Goal: Task Accomplishment & Management: Manage account settings

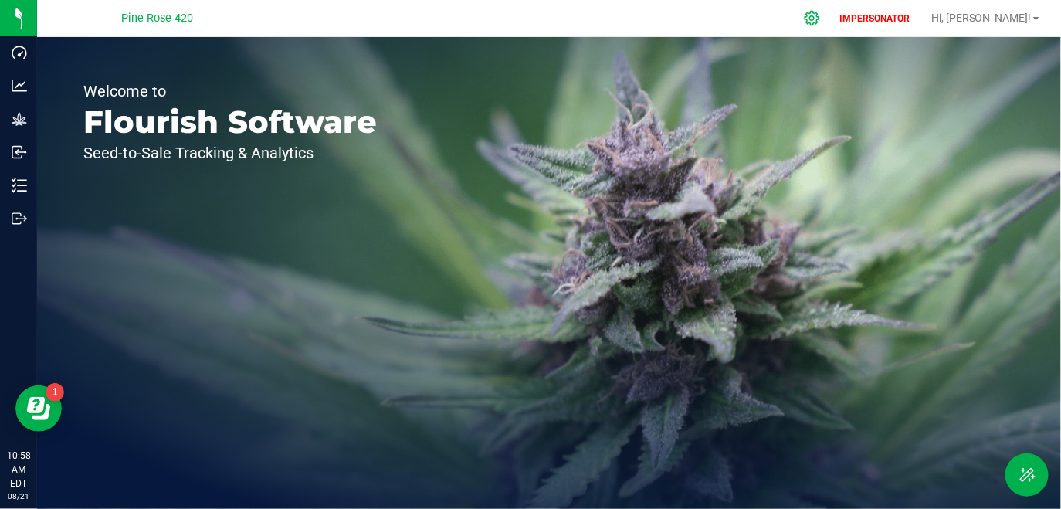
click at [831, 19] on div at bounding box center [812, 18] width 39 height 33
click at [819, 18] on icon at bounding box center [811, 18] width 15 height 15
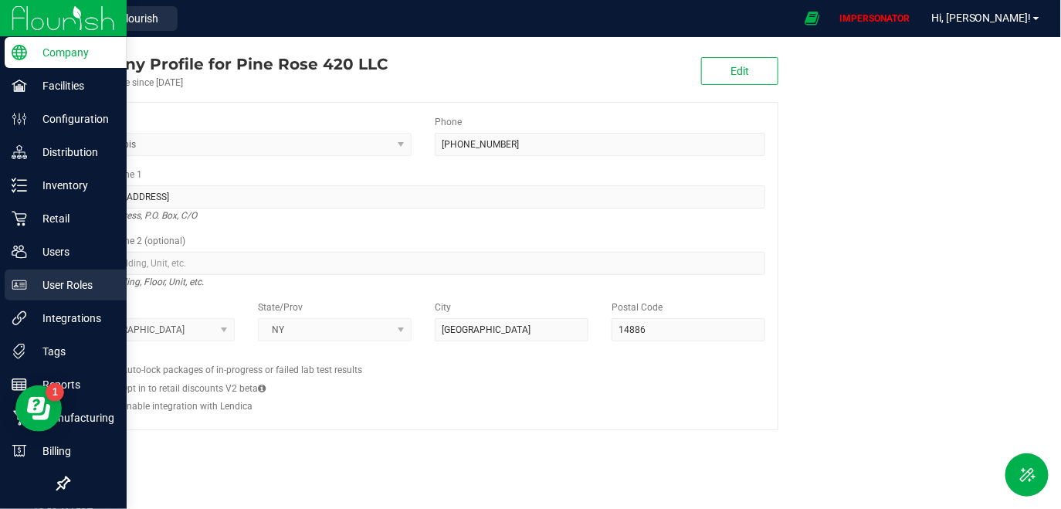
click at [65, 281] on p "User Roles" at bounding box center [73, 285] width 93 height 19
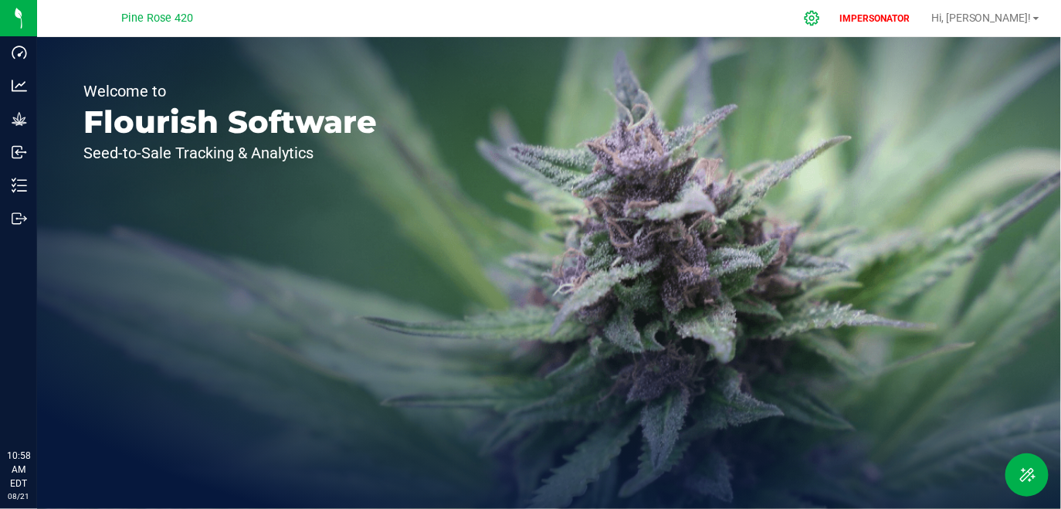
click at [831, 19] on div at bounding box center [812, 18] width 39 height 33
click at [831, 28] on div at bounding box center [812, 18] width 39 height 33
click at [819, 19] on icon at bounding box center [811, 18] width 15 height 15
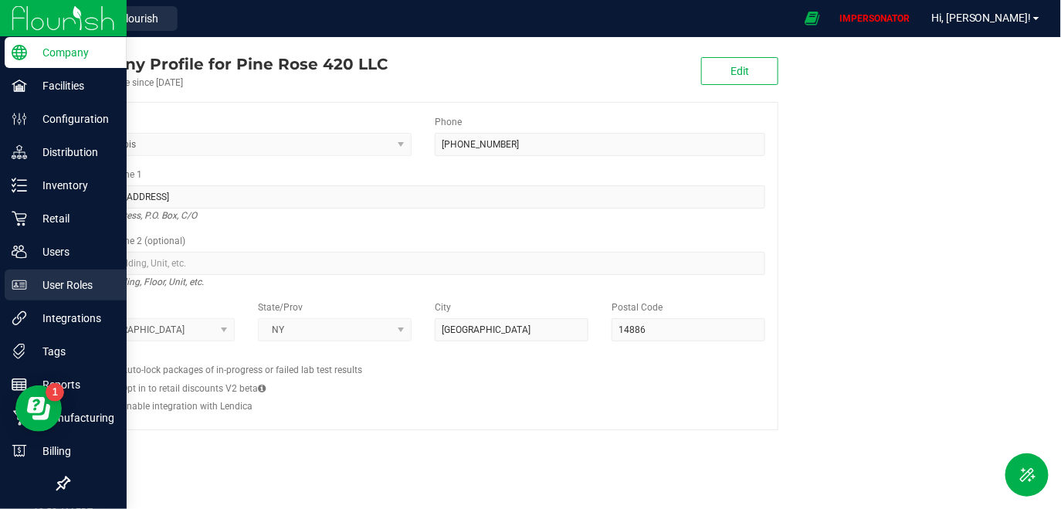
click at [66, 289] on p "User Roles" at bounding box center [73, 285] width 93 height 19
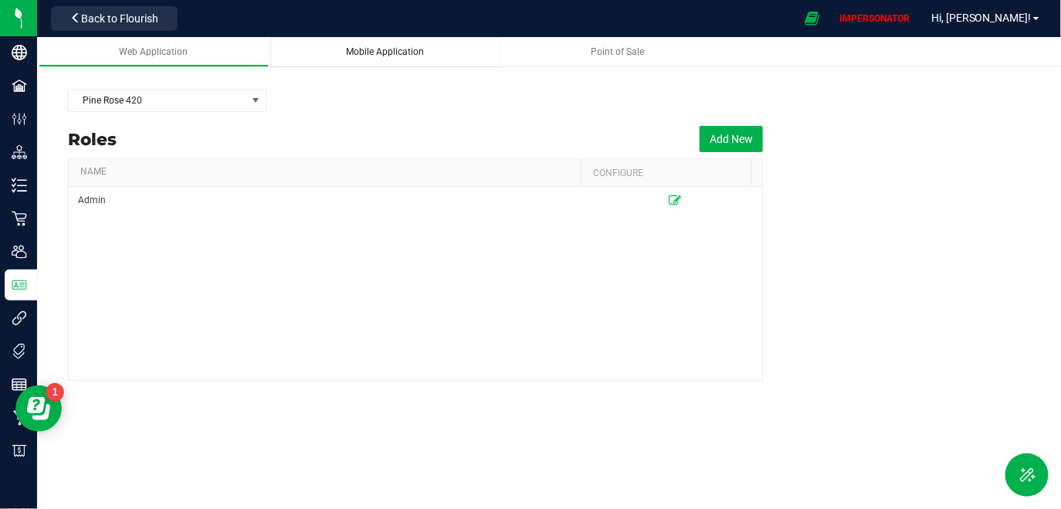
click at [408, 54] on span "Mobile Application" at bounding box center [386, 51] width 78 height 11
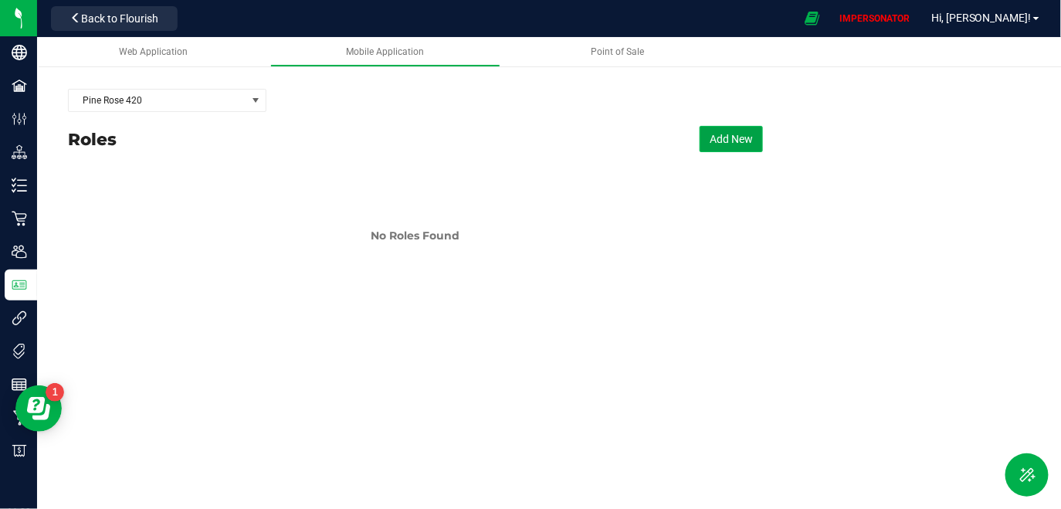
click at [739, 148] on button "Add New" at bounding box center [730, 139] width 63 height 26
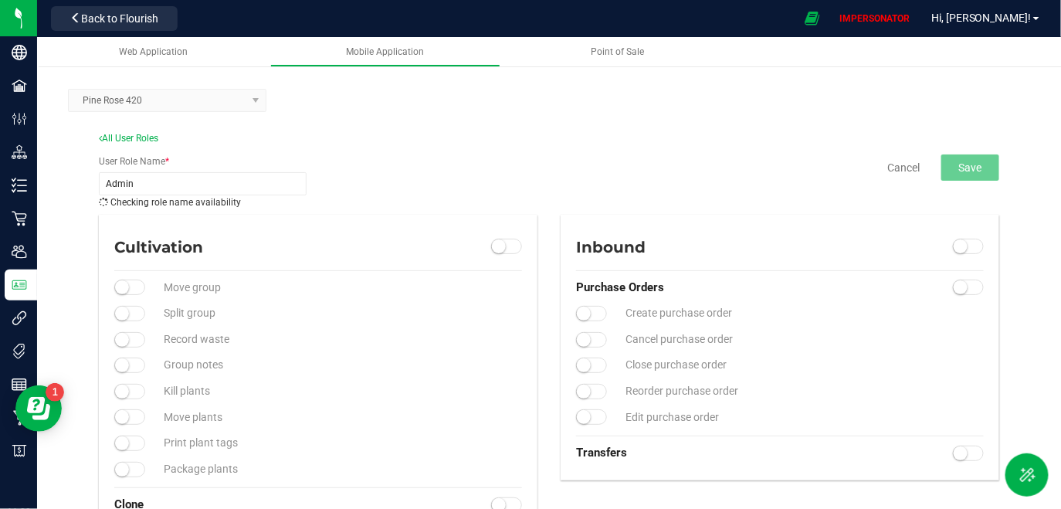
type input "Admin"
click at [456, 164] on div "Cancel Save" at bounding box center [664, 167] width 692 height 26
click at [495, 247] on small at bounding box center [499, 246] width 14 height 14
click at [139, 288] on span at bounding box center [129, 286] width 31 height 15
click at [130, 294] on small at bounding box center [137, 287] width 14 height 14
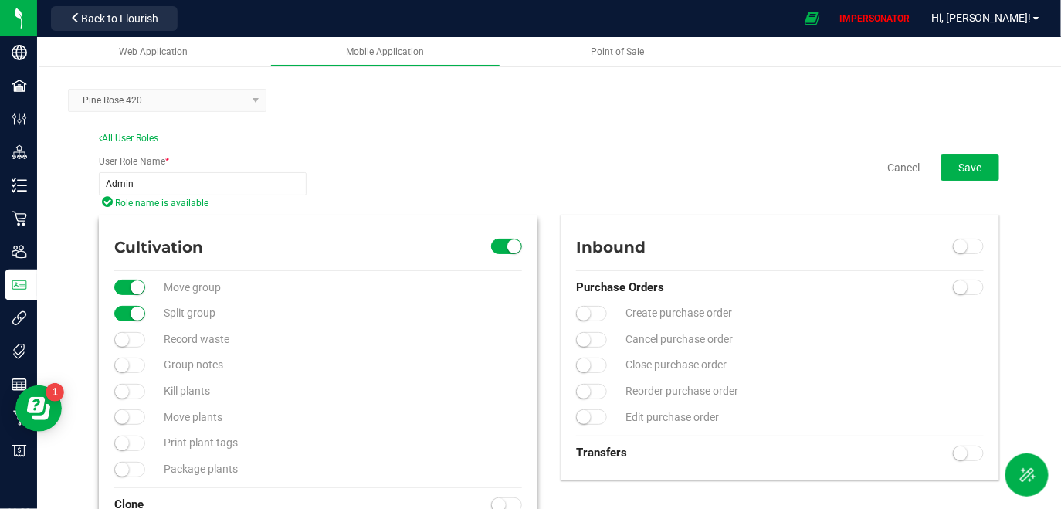
click at [130, 294] on small at bounding box center [137, 287] width 14 height 14
click at [120, 374] on div "Move group Split group Record waste Group notes Kill plants Move plants Print p…" at bounding box center [318, 379] width 431 height 218
click at [137, 295] on span at bounding box center [129, 286] width 31 height 15
click at [130, 294] on small at bounding box center [137, 287] width 14 height 14
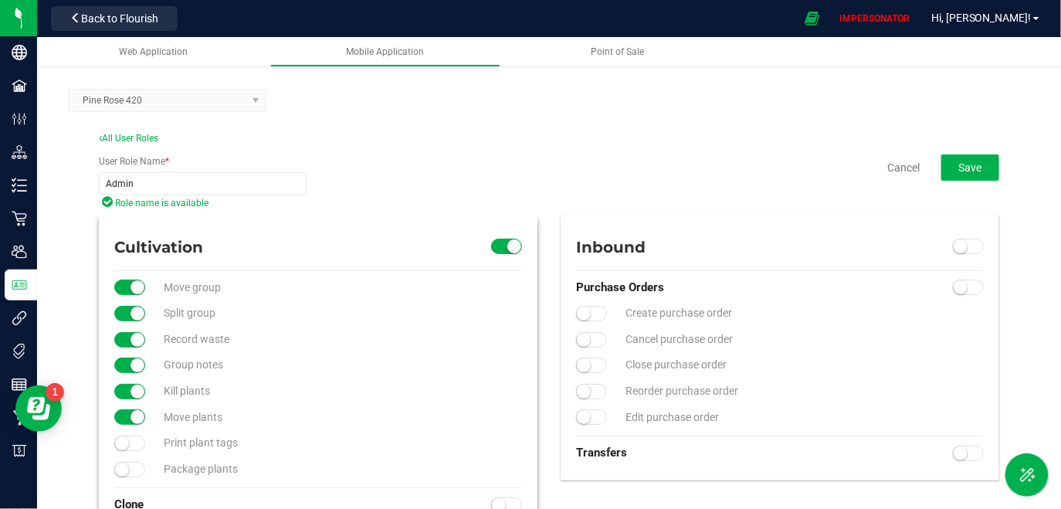
click at [127, 295] on span at bounding box center [129, 286] width 31 height 15
click at [136, 295] on span at bounding box center [129, 286] width 31 height 15
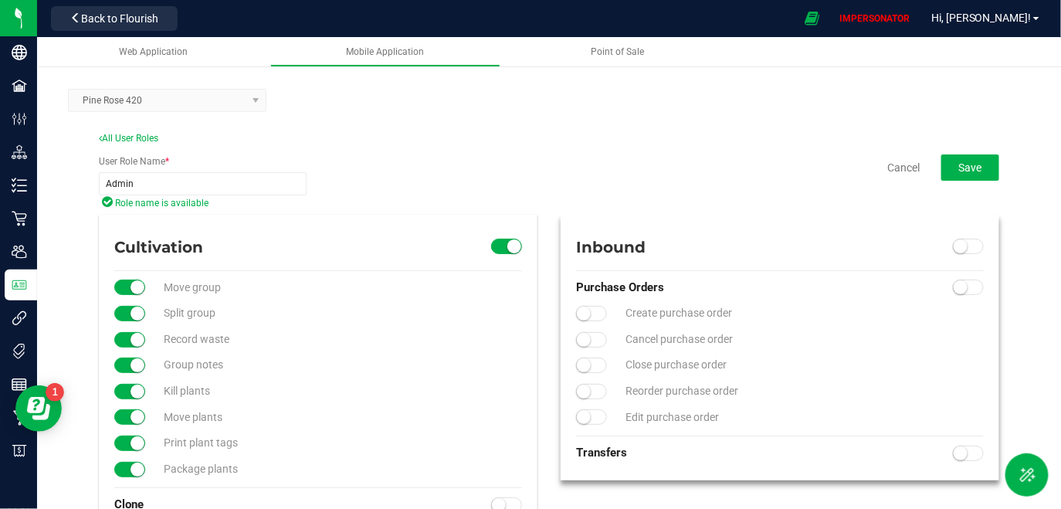
click at [963, 241] on span at bounding box center [968, 246] width 31 height 15
click at [960, 283] on span at bounding box center [968, 286] width 31 height 15
click at [145, 295] on span at bounding box center [129, 286] width 31 height 15
click at [144, 294] on small at bounding box center [137, 287] width 14 height 14
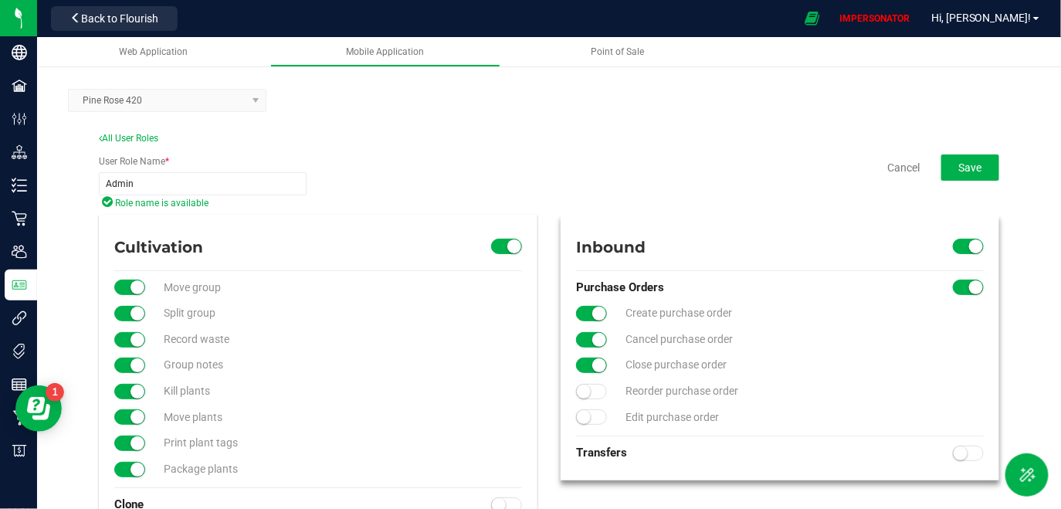
click at [144, 294] on small at bounding box center [137, 287] width 14 height 14
click at [959, 453] on span at bounding box center [968, 452] width 31 height 15
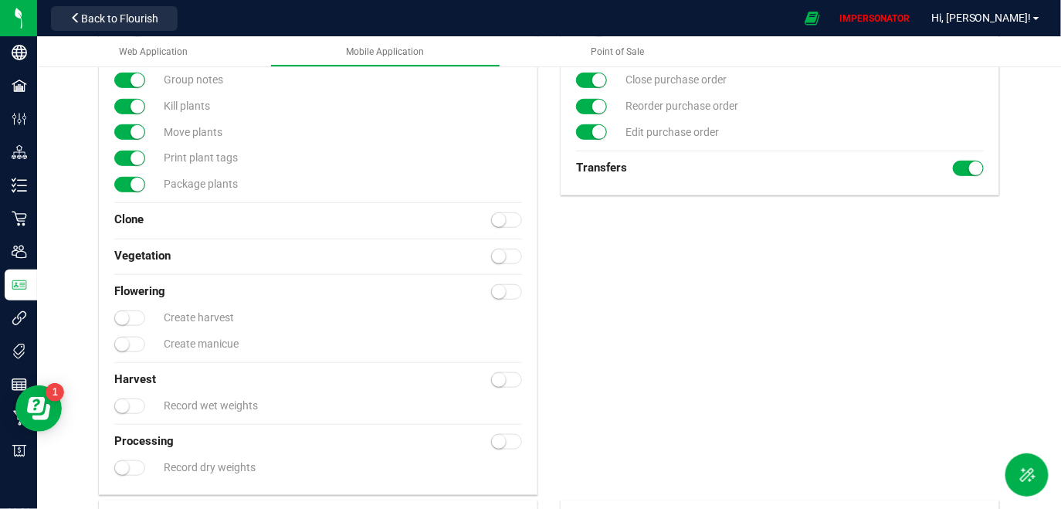
scroll to position [293, 0]
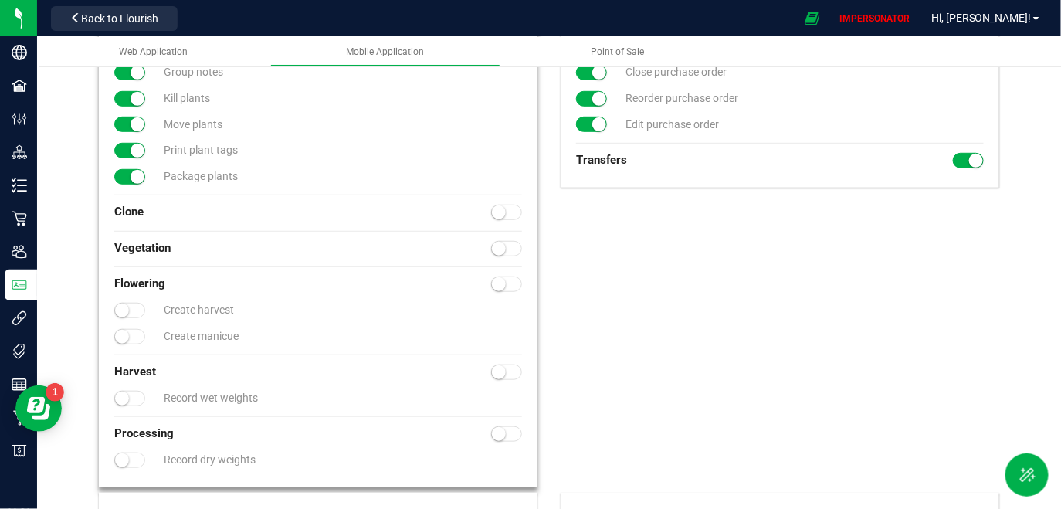
click at [506, 210] on span at bounding box center [506, 212] width 31 height 15
click at [495, 257] on div "Vegetation" at bounding box center [318, 249] width 431 height 36
click at [507, 243] on span at bounding box center [506, 248] width 31 height 15
click at [507, 282] on span at bounding box center [506, 283] width 31 height 15
click at [118, 325] on div "Flowering Create harvest Create manicue" at bounding box center [318, 310] width 431 height 88
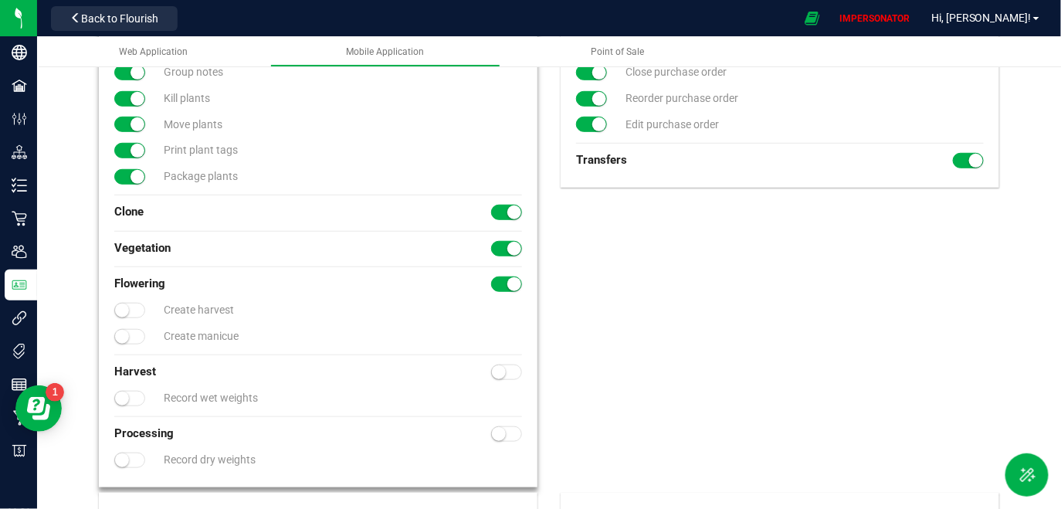
click at [500, 370] on small at bounding box center [499, 372] width 14 height 14
click at [508, 431] on span at bounding box center [506, 433] width 31 height 15
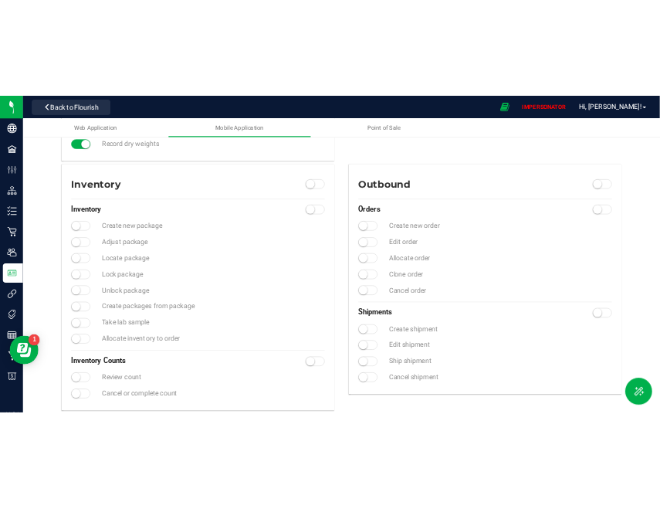
scroll to position [676, 0]
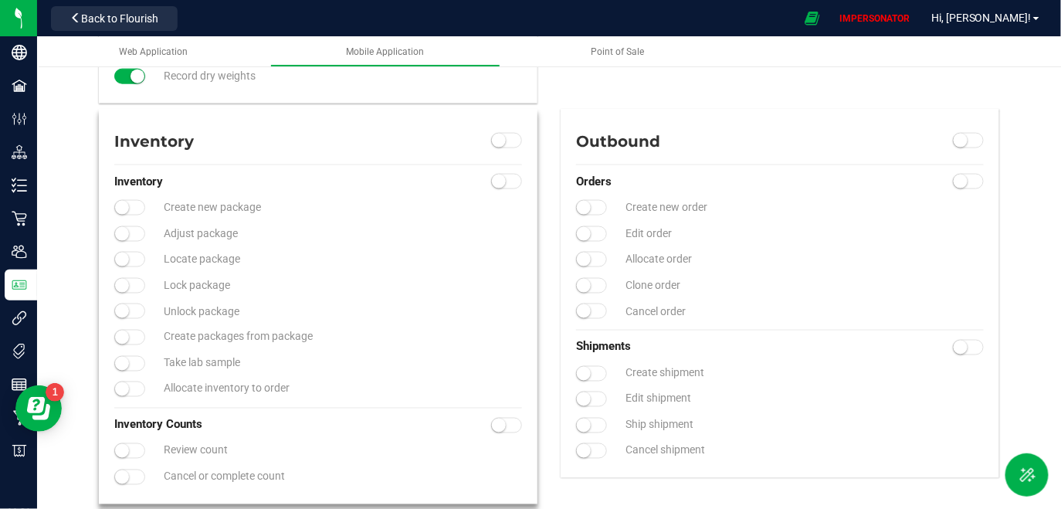
click at [513, 134] on span at bounding box center [506, 140] width 31 height 15
click at [509, 181] on span at bounding box center [506, 181] width 31 height 15
click at [134, 274] on div "Inventory Create new package Adjust package Locate package Lock package Unlock …" at bounding box center [318, 285] width 431 height 243
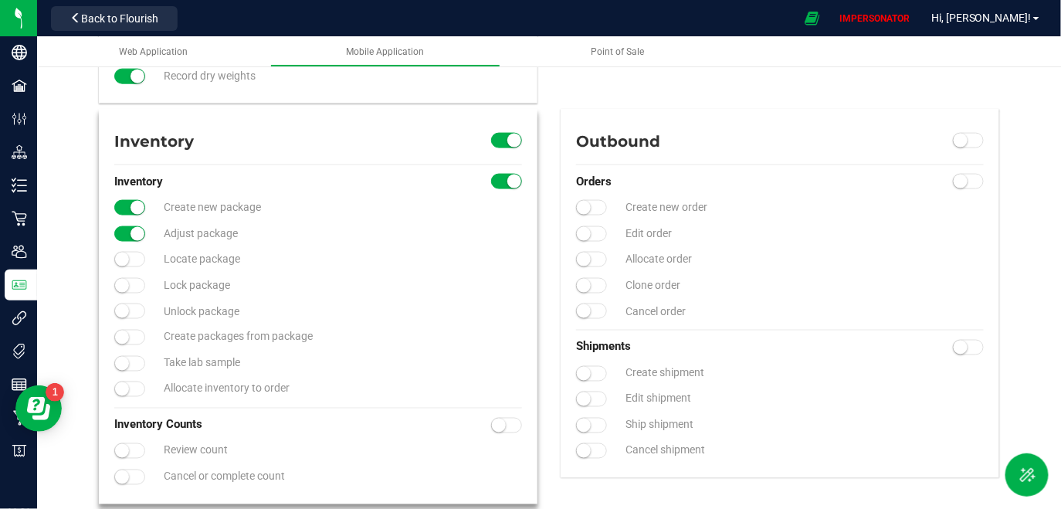
click at [134, 300] on div "Inventory Create new package Adjust package Locate package Lock package Unlock …" at bounding box center [318, 285] width 431 height 243
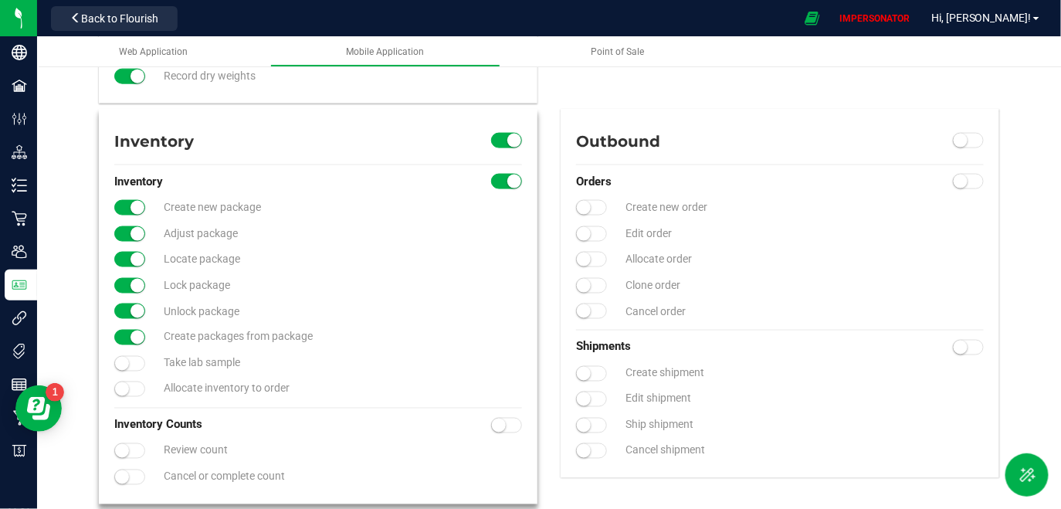
click at [127, 371] on div at bounding box center [131, 364] width 34 height 17
drag, startPoint x: 128, startPoint y: 361, endPoint x: 128, endPoint y: 378, distance: 17.8
click at [493, 420] on small at bounding box center [499, 425] width 14 height 14
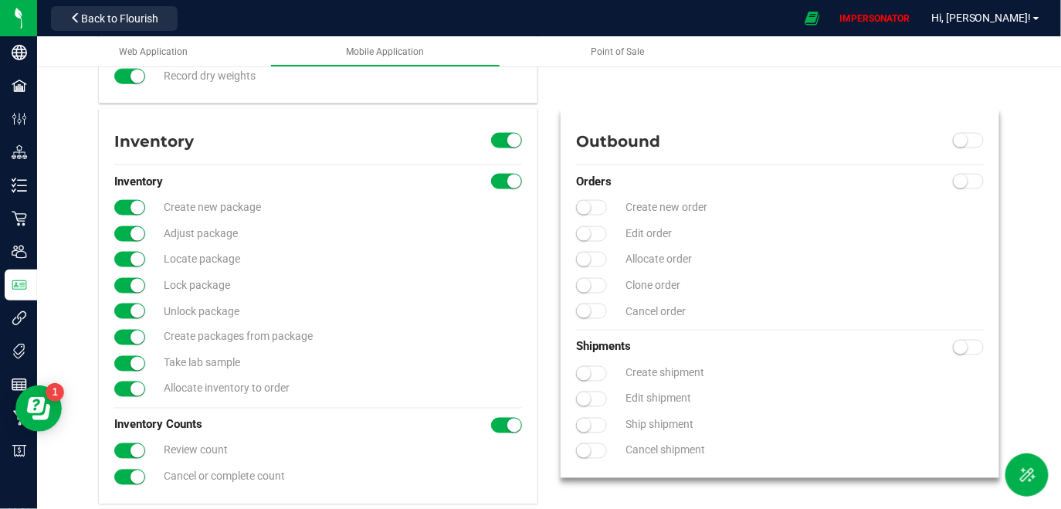
click at [960, 135] on span at bounding box center [968, 140] width 31 height 15
click at [960, 184] on span at bounding box center [968, 181] width 31 height 15
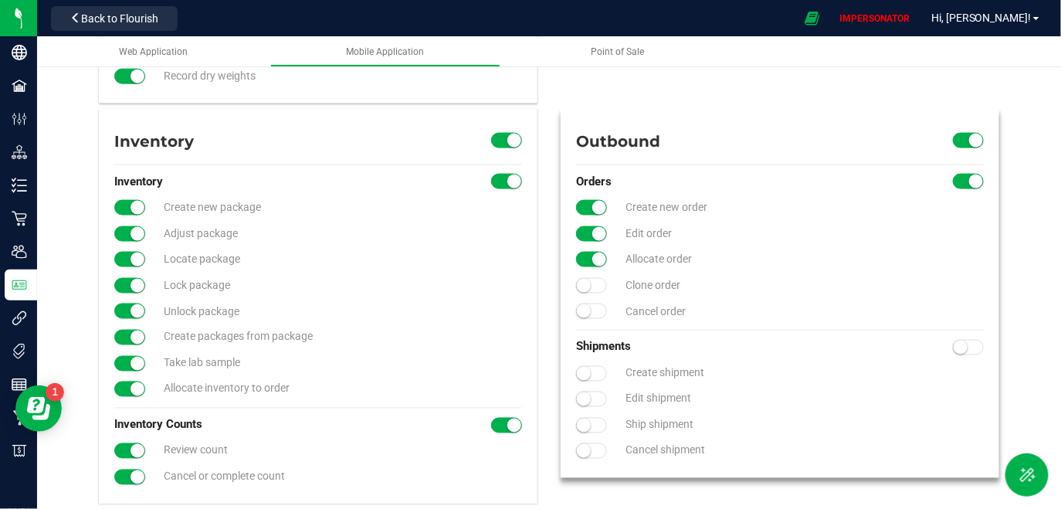
click at [591, 278] on div at bounding box center [593, 286] width 34 height 17
click at [961, 350] on span at bounding box center [968, 347] width 31 height 15
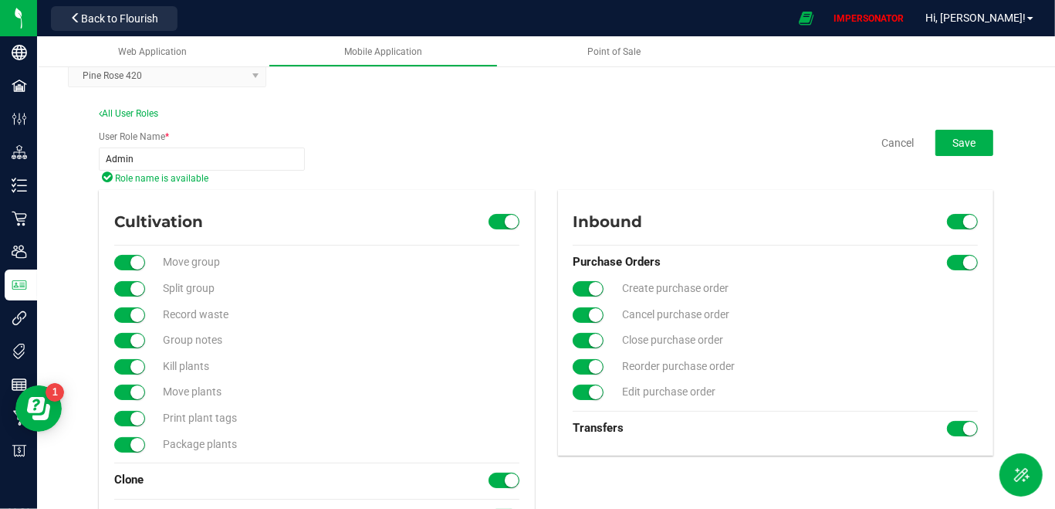
scroll to position [23, 0]
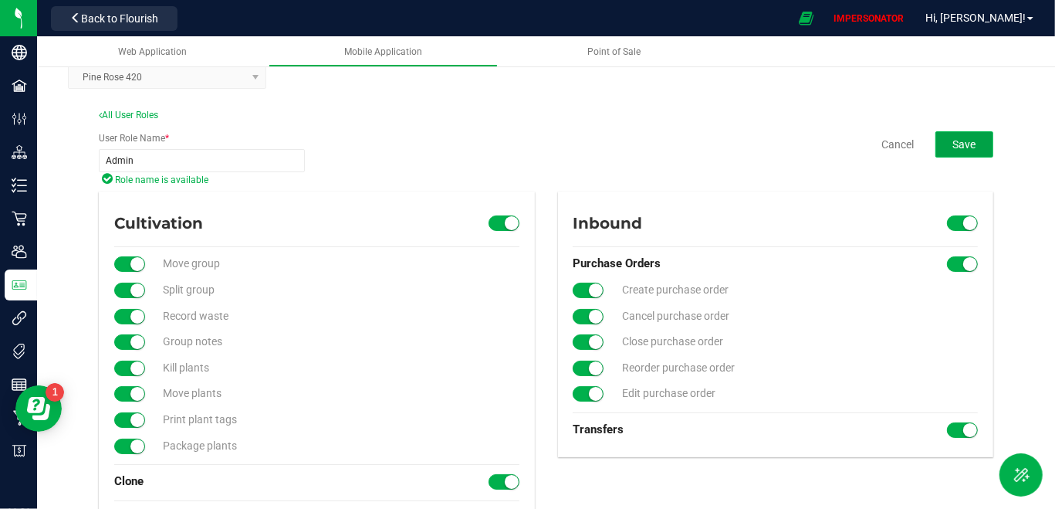
click at [941, 140] on button "Save" at bounding box center [965, 144] width 58 height 26
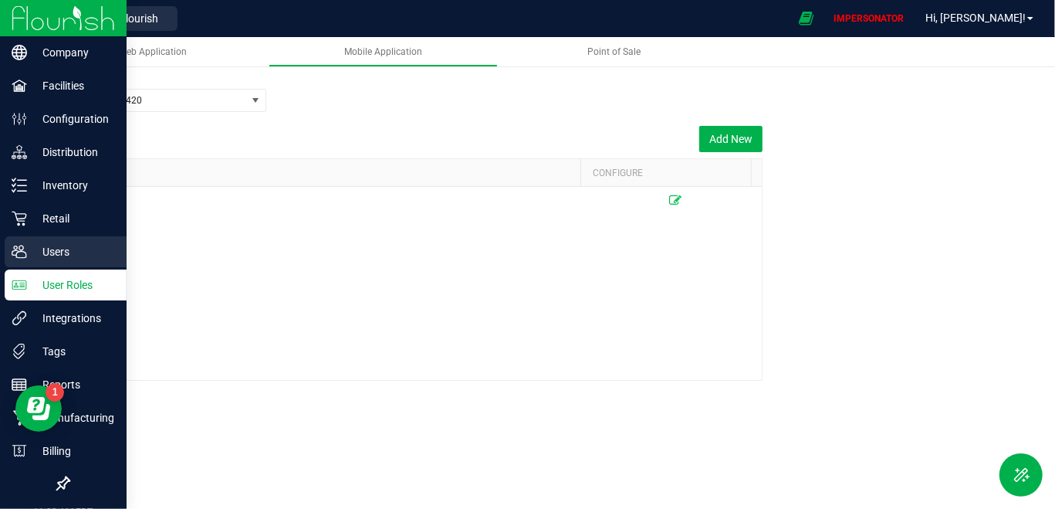
click at [88, 256] on p "Users" at bounding box center [73, 251] width 93 height 19
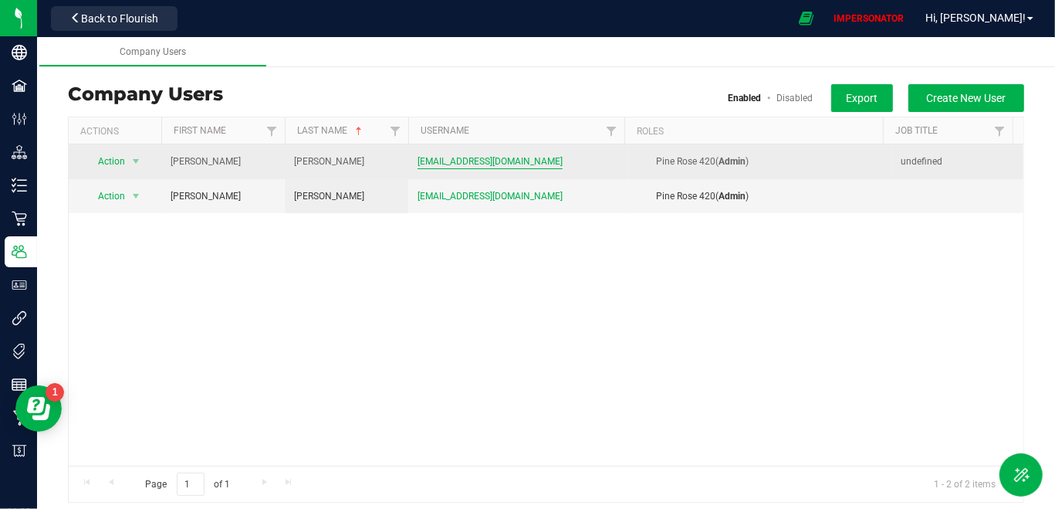
click at [488, 159] on span "pinerosefarm420@gmail.com" at bounding box center [490, 161] width 145 height 15
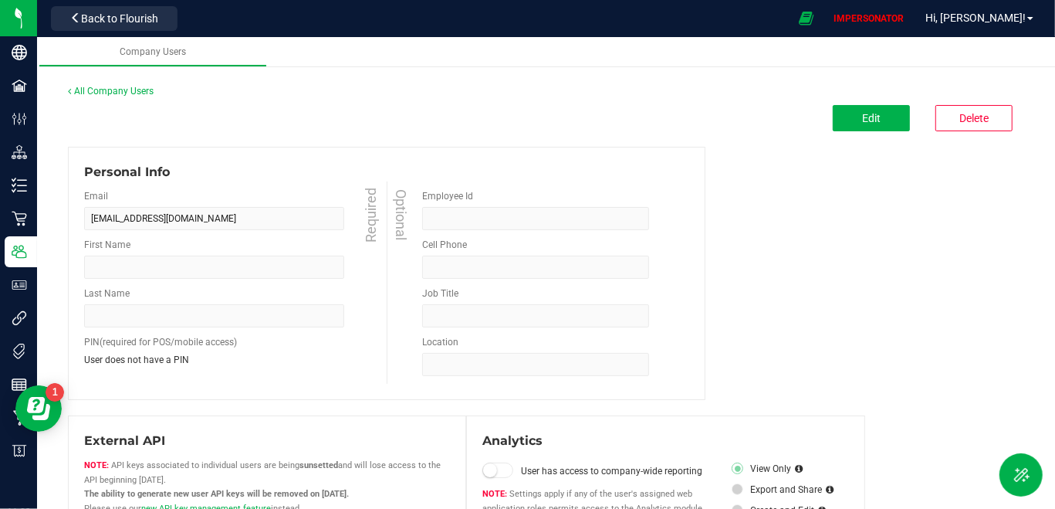
type input "Leslie"
type input "Rosemann"
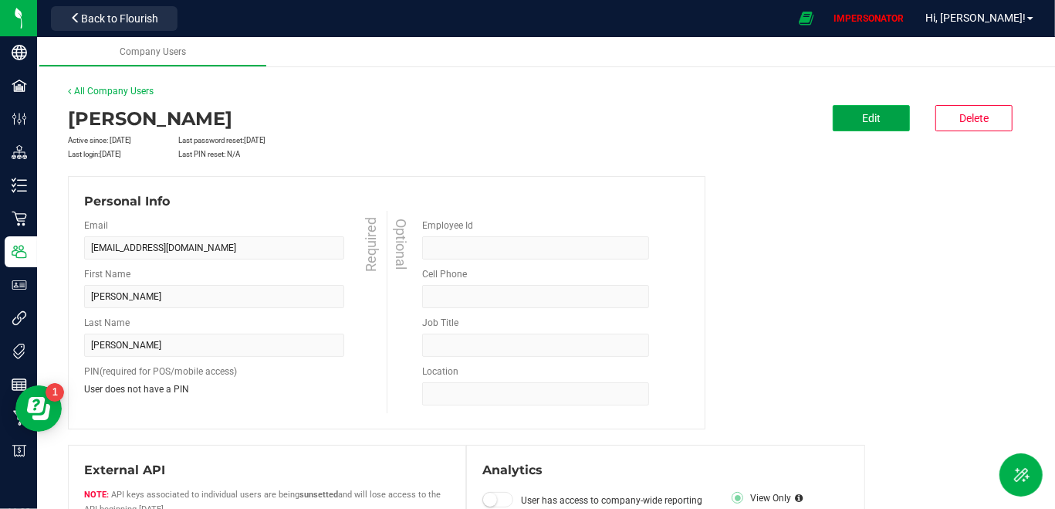
click at [864, 116] on span "Edit" at bounding box center [871, 118] width 19 height 12
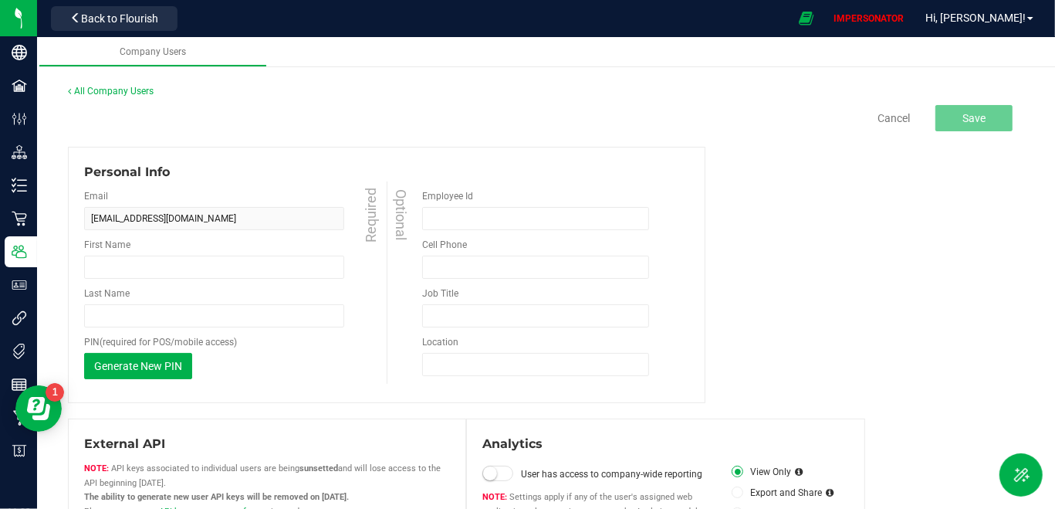
type input "Leslie"
type input "Rosemann"
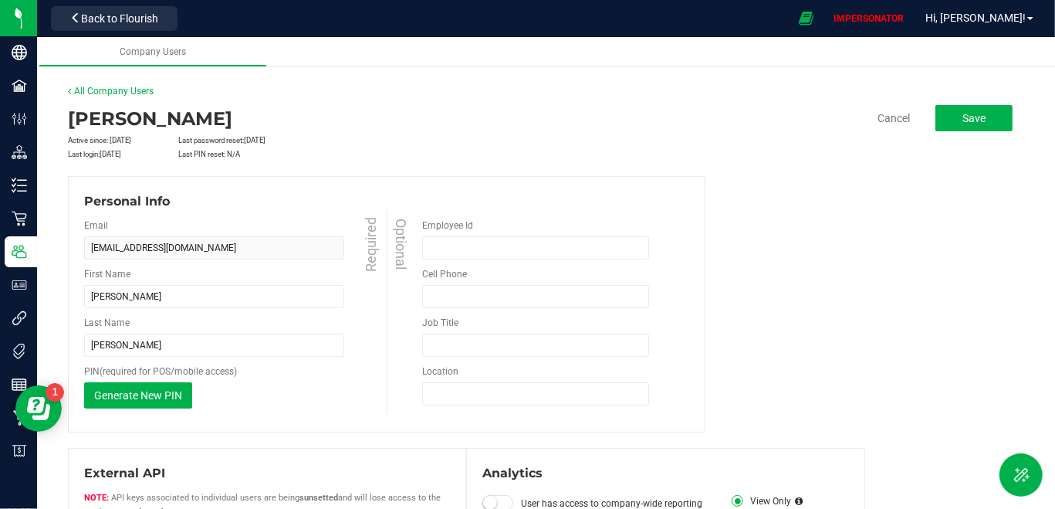
scroll to position [255, 0]
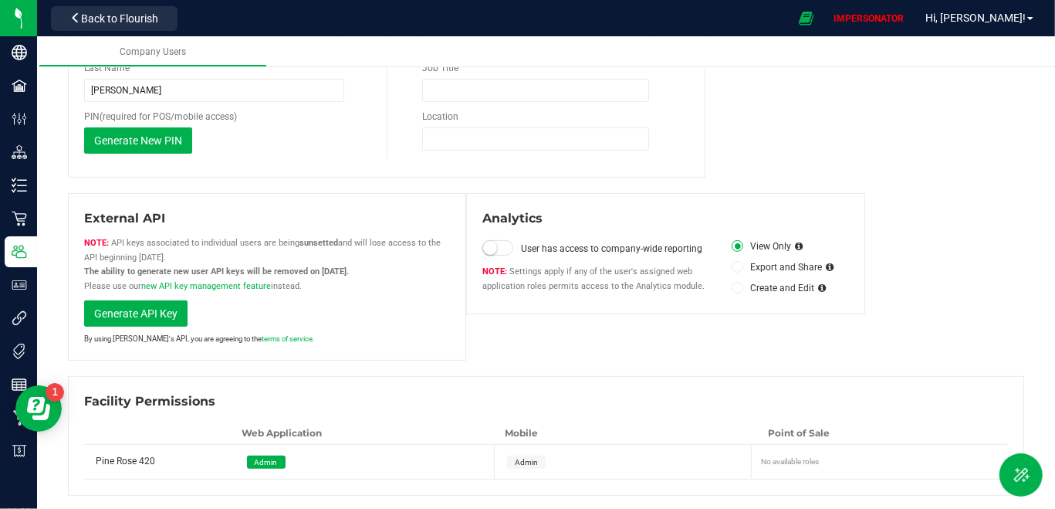
click at [523, 464] on span "Admin" at bounding box center [526, 462] width 23 height 8
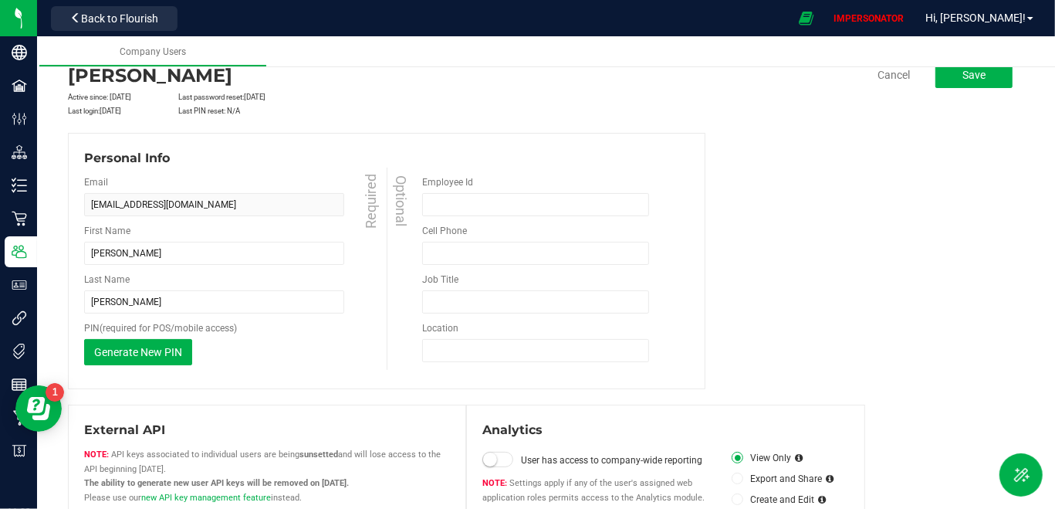
scroll to position [0, 0]
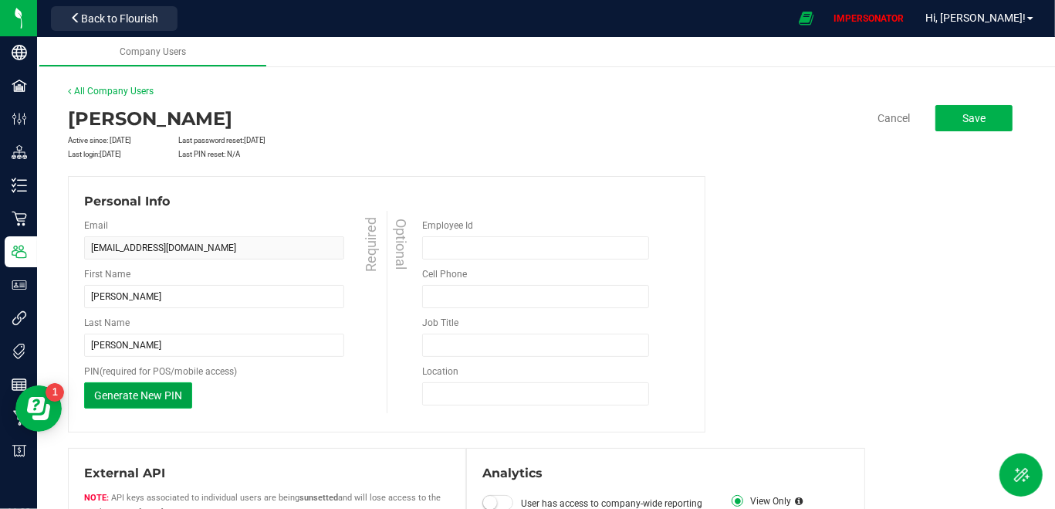
click at [168, 395] on span "Generate New PIN" at bounding box center [138, 395] width 88 height 12
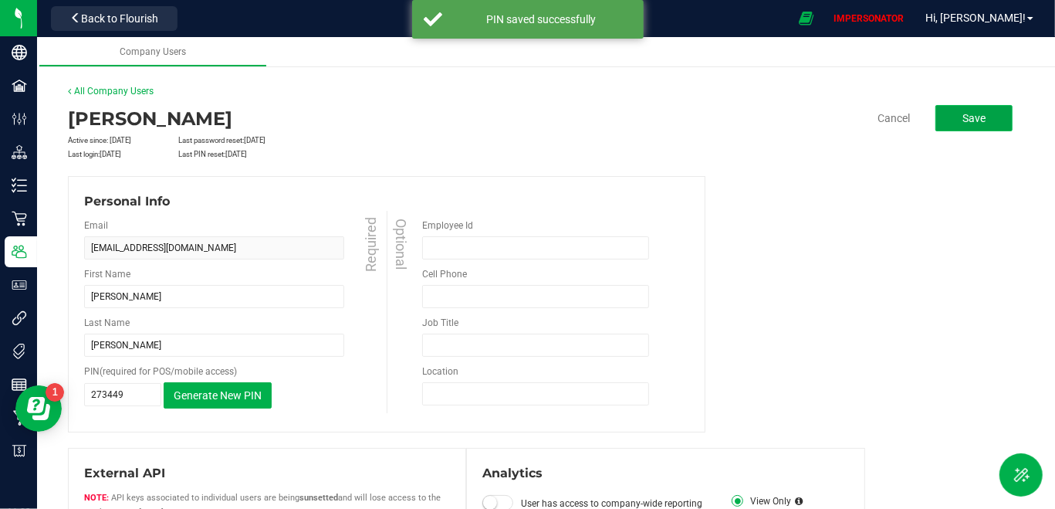
click at [965, 118] on span "Save" at bounding box center [974, 118] width 23 height 12
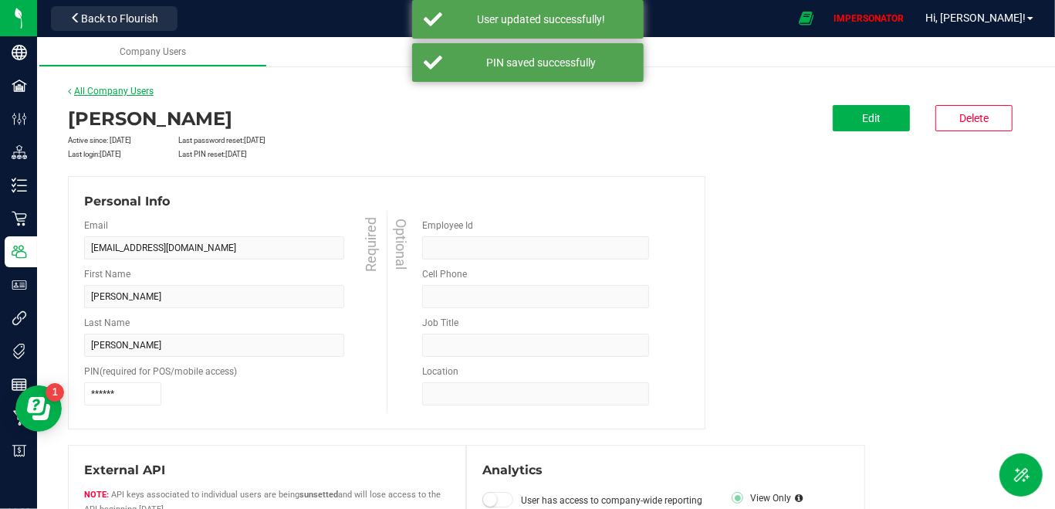
click at [129, 90] on link "All Company Users" at bounding box center [111, 91] width 86 height 11
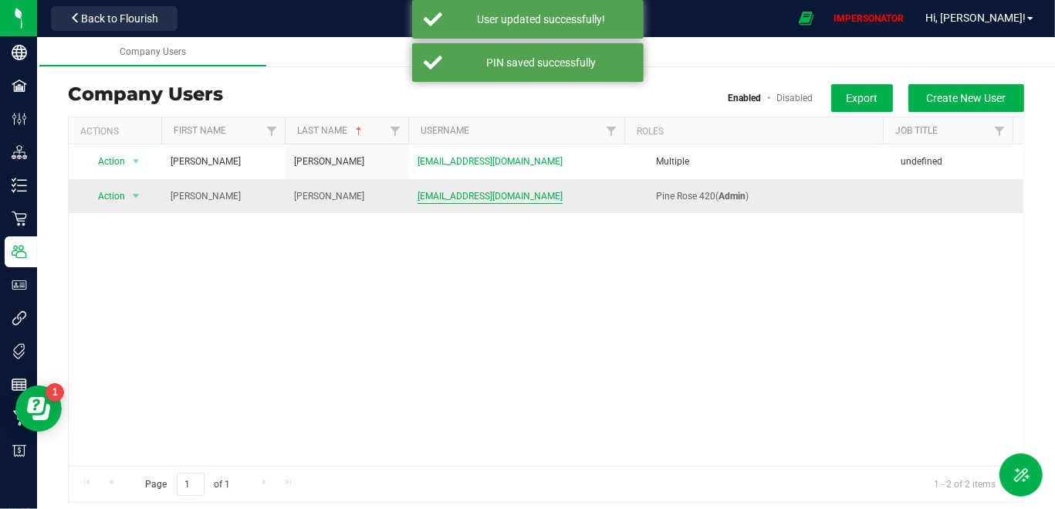
click at [458, 194] on span "cows1218@gmail.com" at bounding box center [490, 196] width 145 height 15
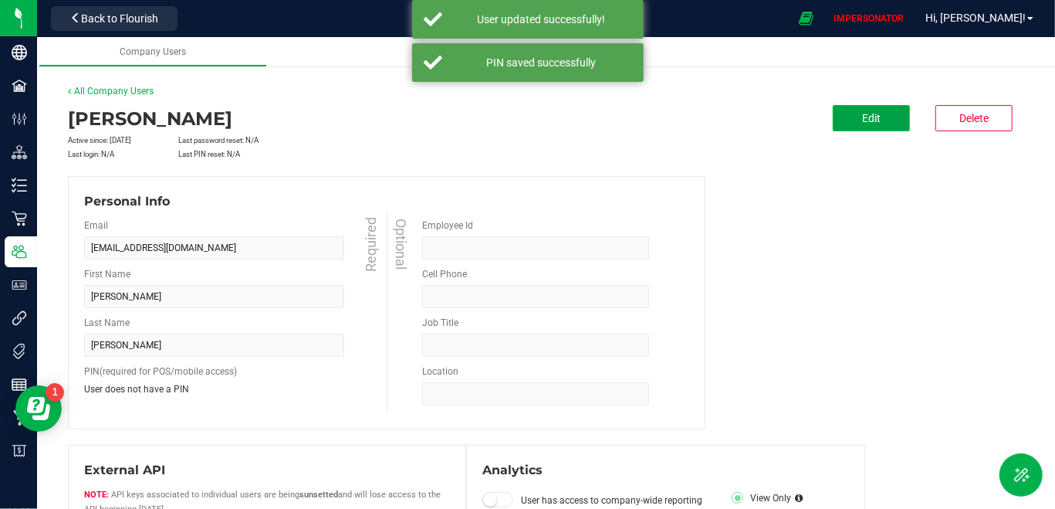
click at [869, 110] on button "Edit" at bounding box center [871, 118] width 77 height 26
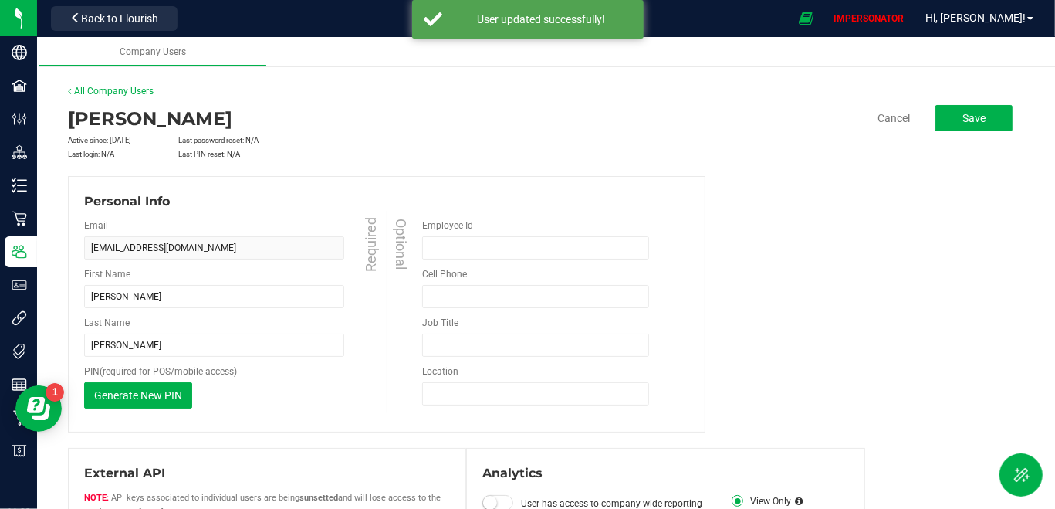
scroll to position [255, 0]
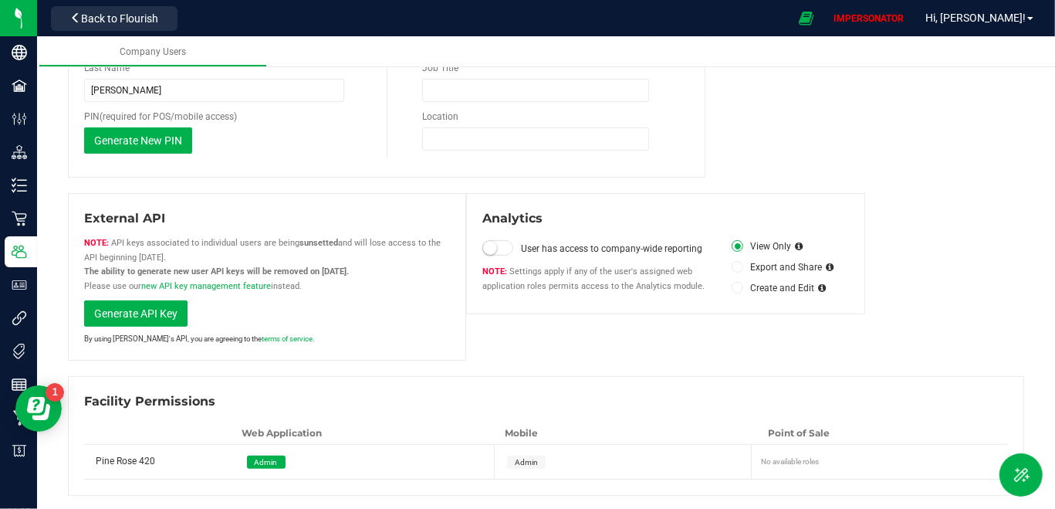
click at [520, 458] on span "Admin" at bounding box center [526, 462] width 23 height 8
click at [174, 144] on span "Generate New PIN" at bounding box center [138, 140] width 88 height 12
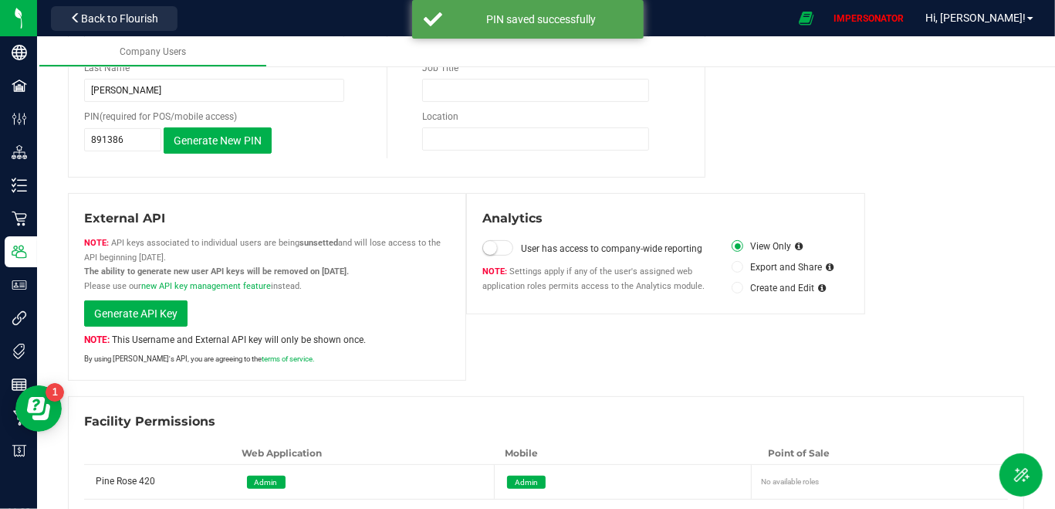
scroll to position [0, 0]
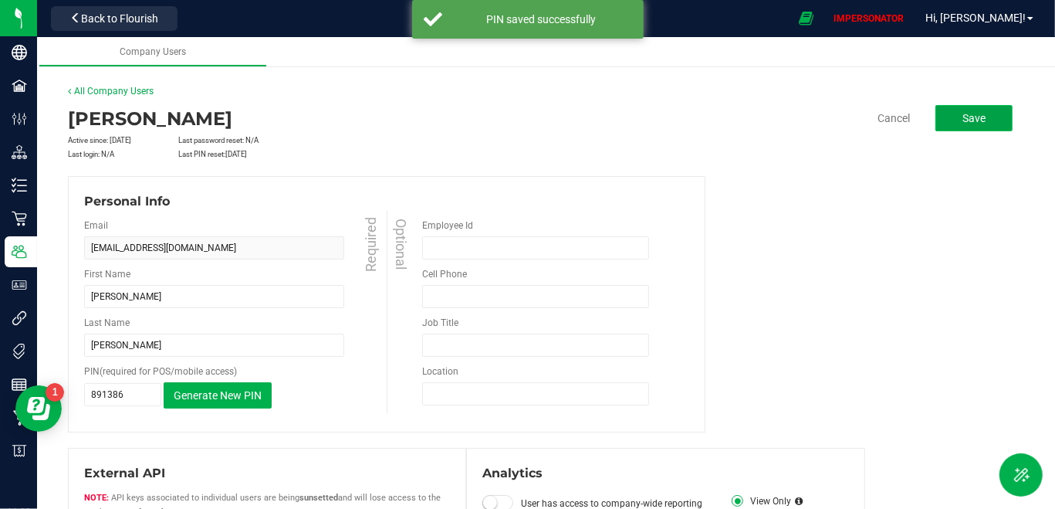
click at [963, 112] on span "Save" at bounding box center [974, 118] width 23 height 12
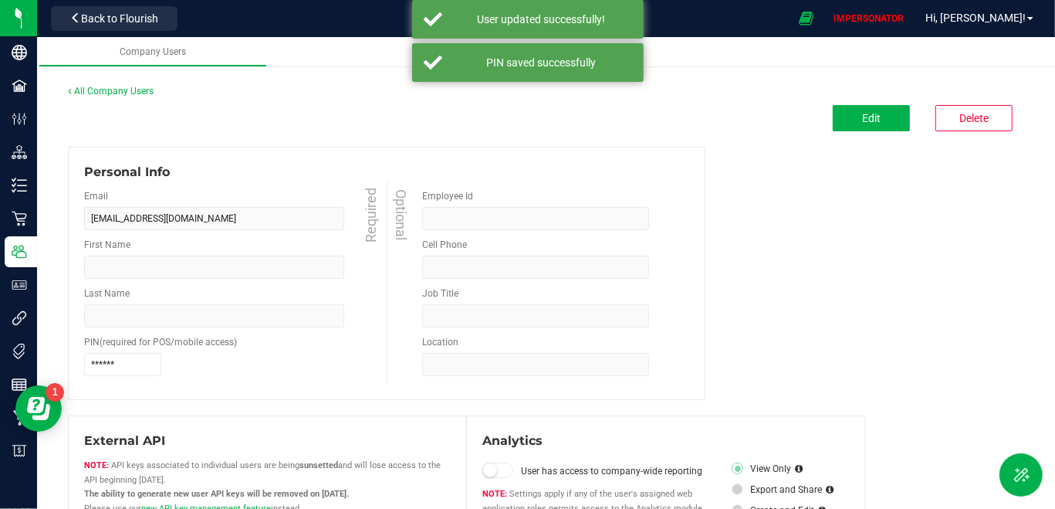
type input "Neil"
type input "Stevenson"
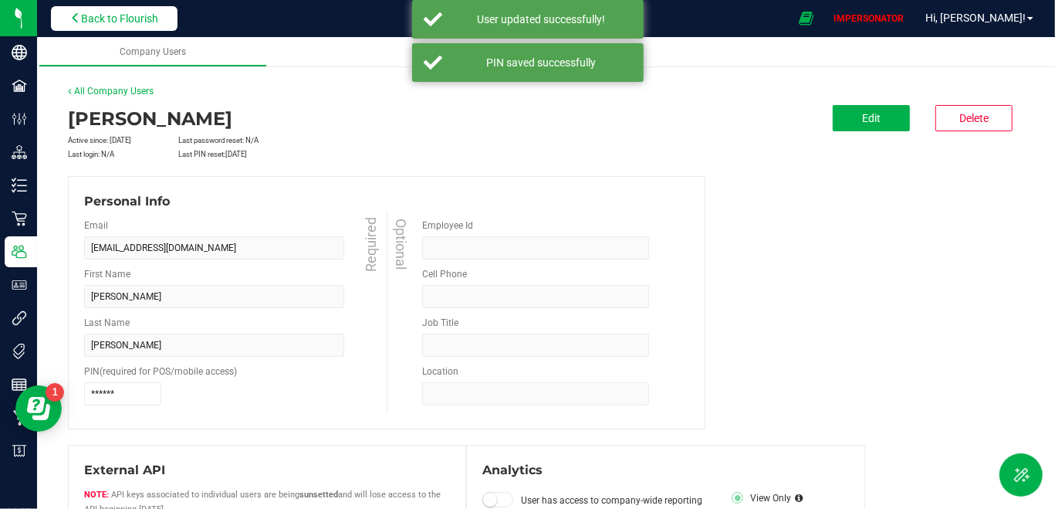
click at [93, 21] on span "Back to Flourish" at bounding box center [119, 18] width 77 height 12
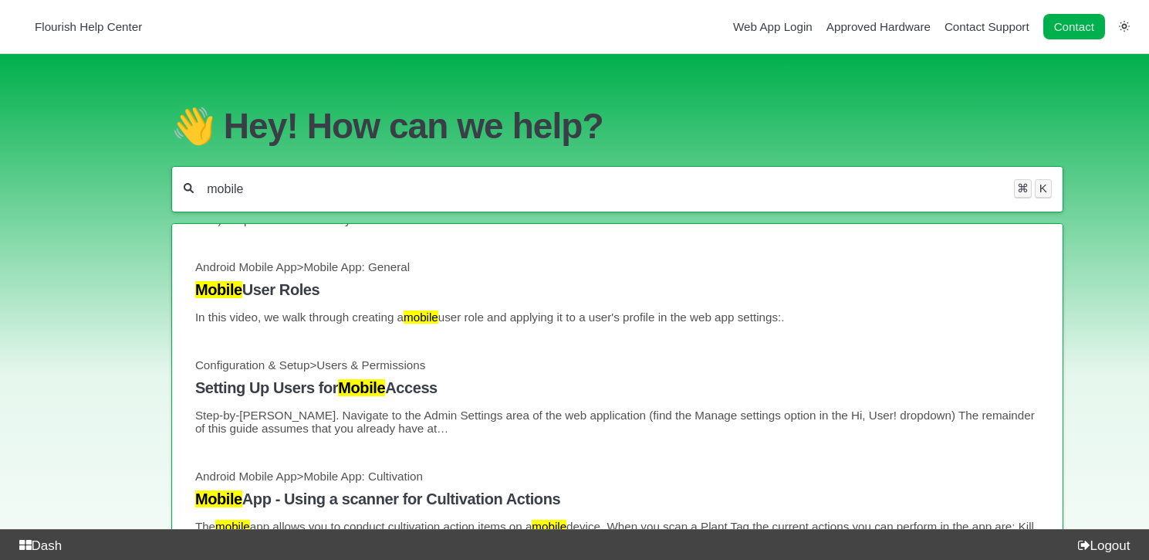
scroll to position [333, 0]
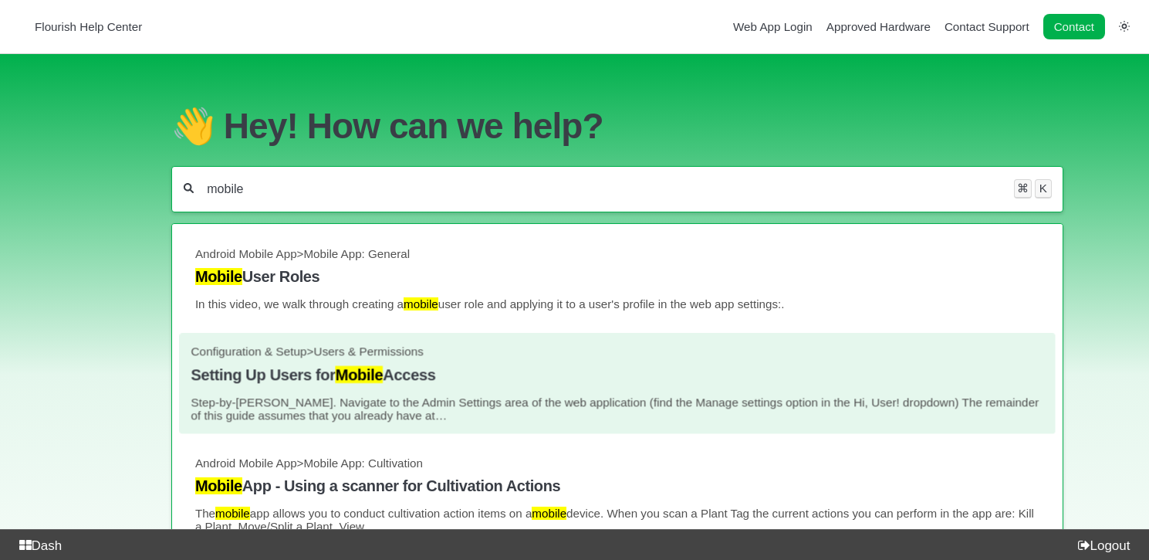
type input "mobile"
click at [266, 384] on h4 "Setting Up Users for Mobile Access" at bounding box center [618, 375] width 854 height 18
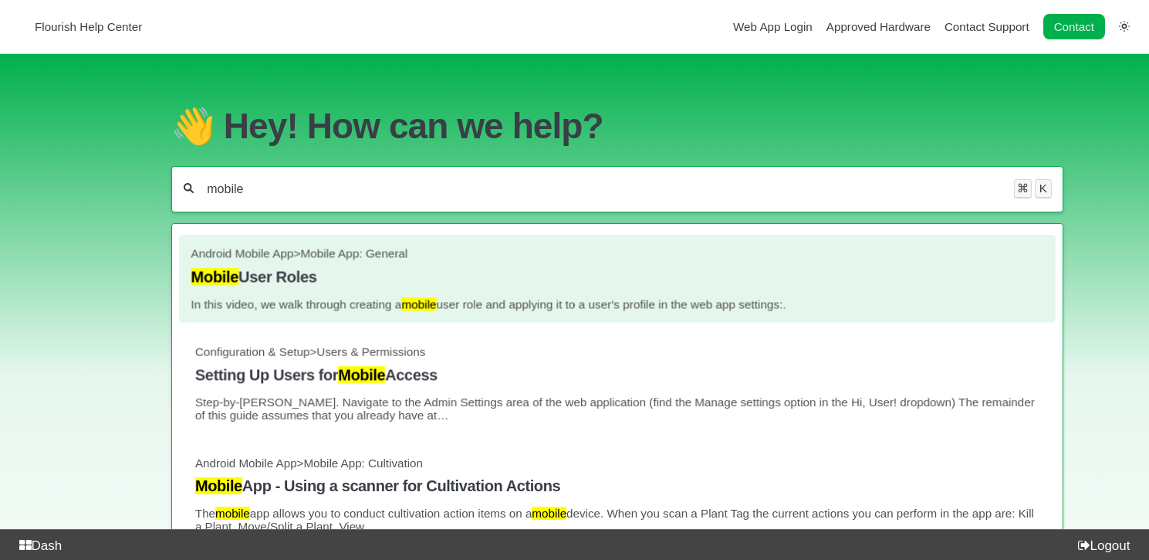
click at [298, 286] on h4 "Mobile User Roles" at bounding box center [618, 277] width 854 height 18
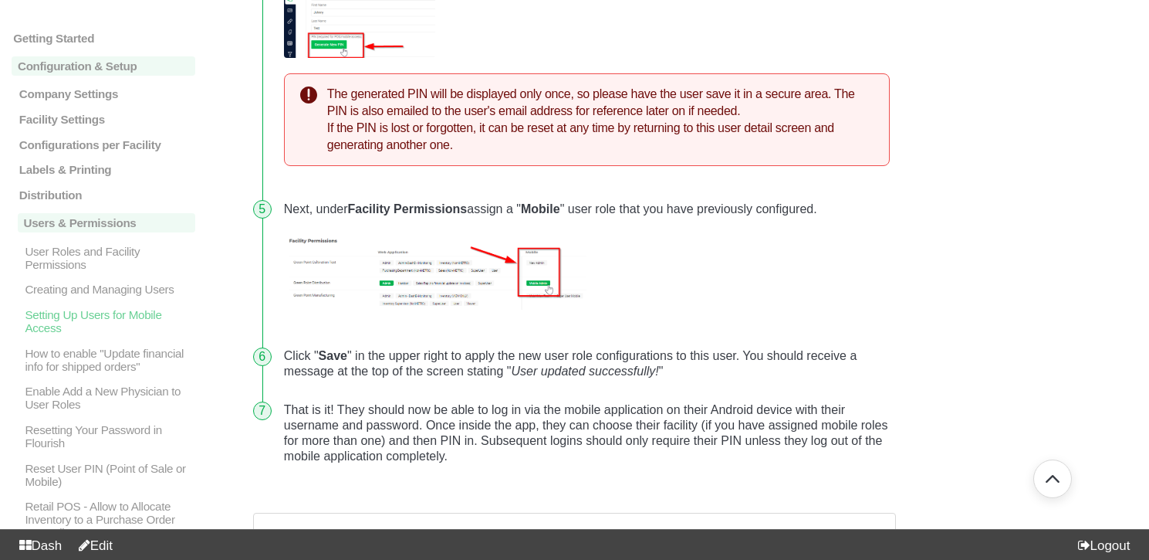
scroll to position [1034, 0]
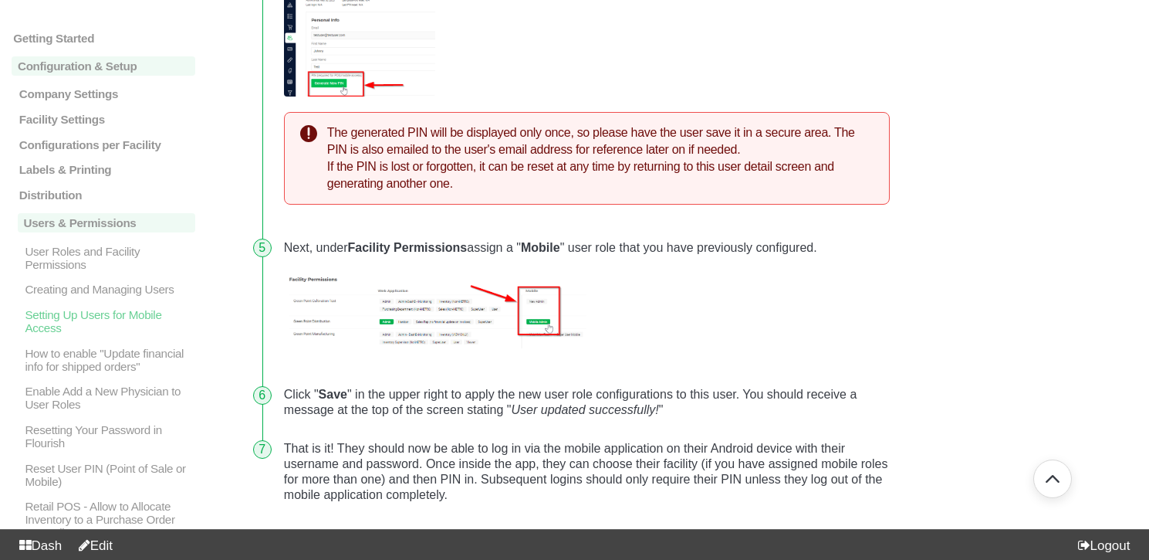
click at [502, 290] on img at bounding box center [435, 310] width 303 height 78
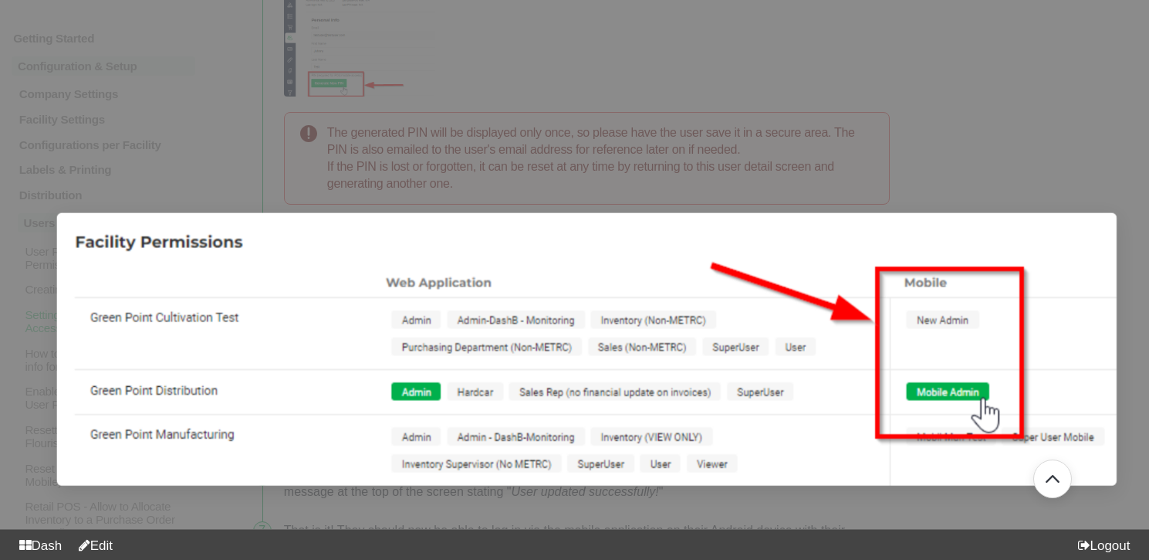
click at [502, 290] on img at bounding box center [586, 348] width 1061 height 272
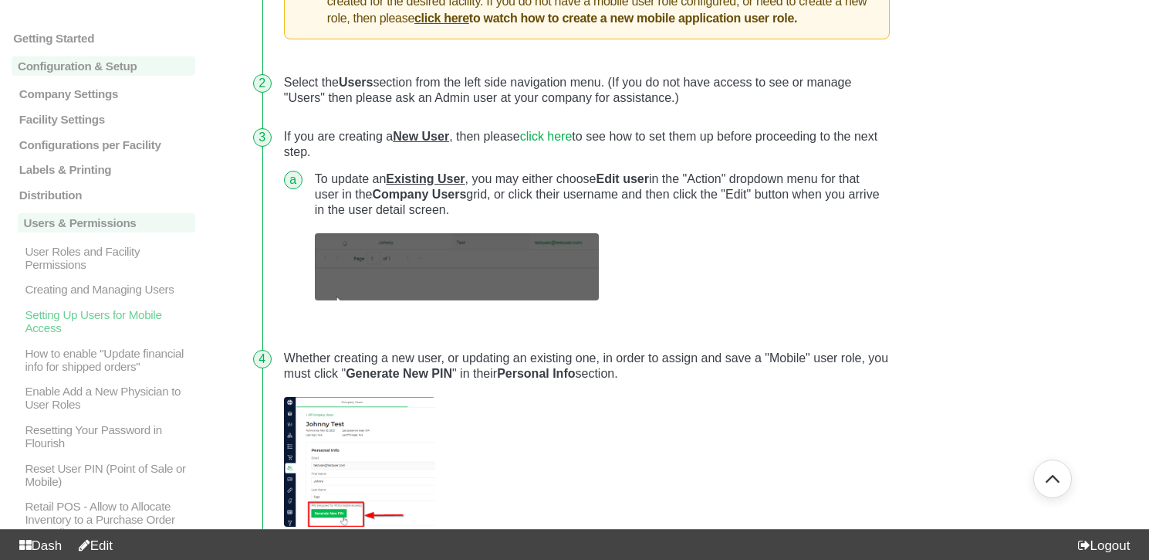
scroll to position [0, 0]
